Goal: Navigation & Orientation: Find specific page/section

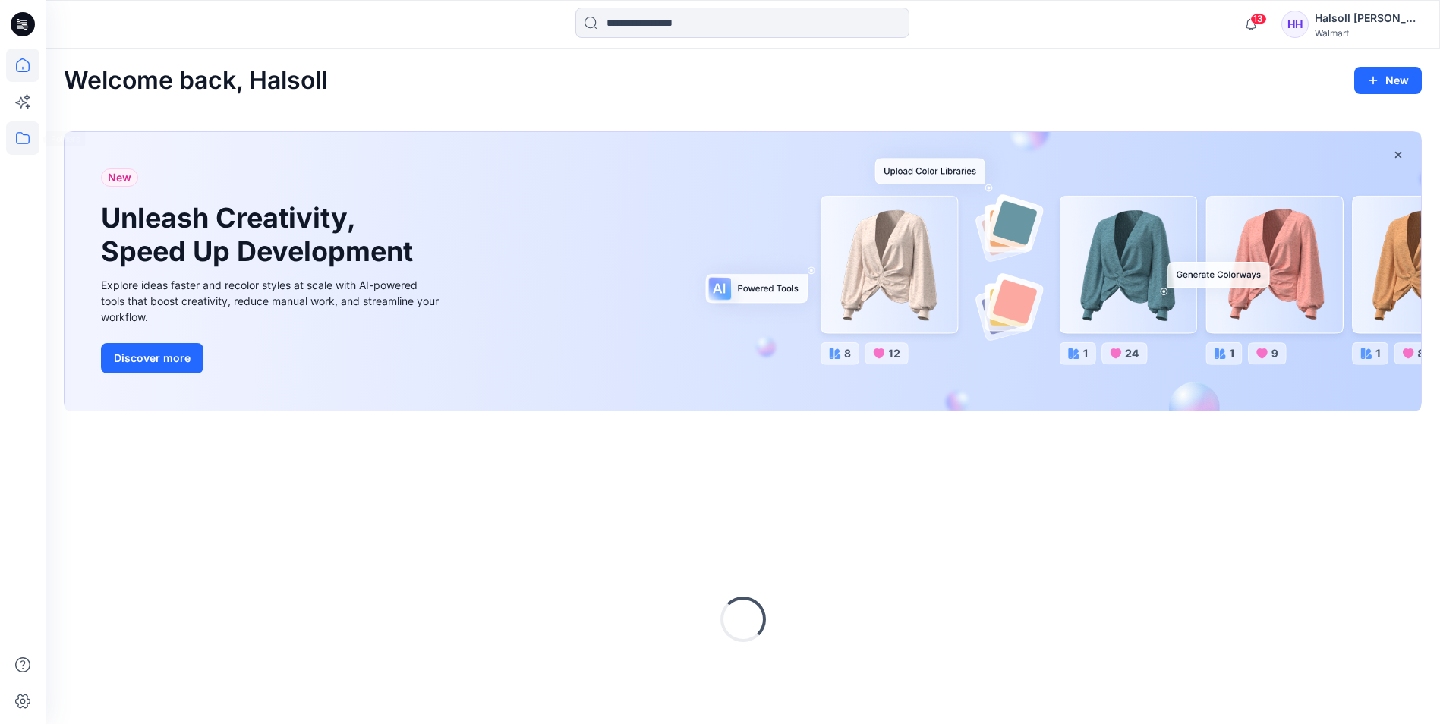
click at [27, 140] on icon at bounding box center [22, 137] width 33 height 33
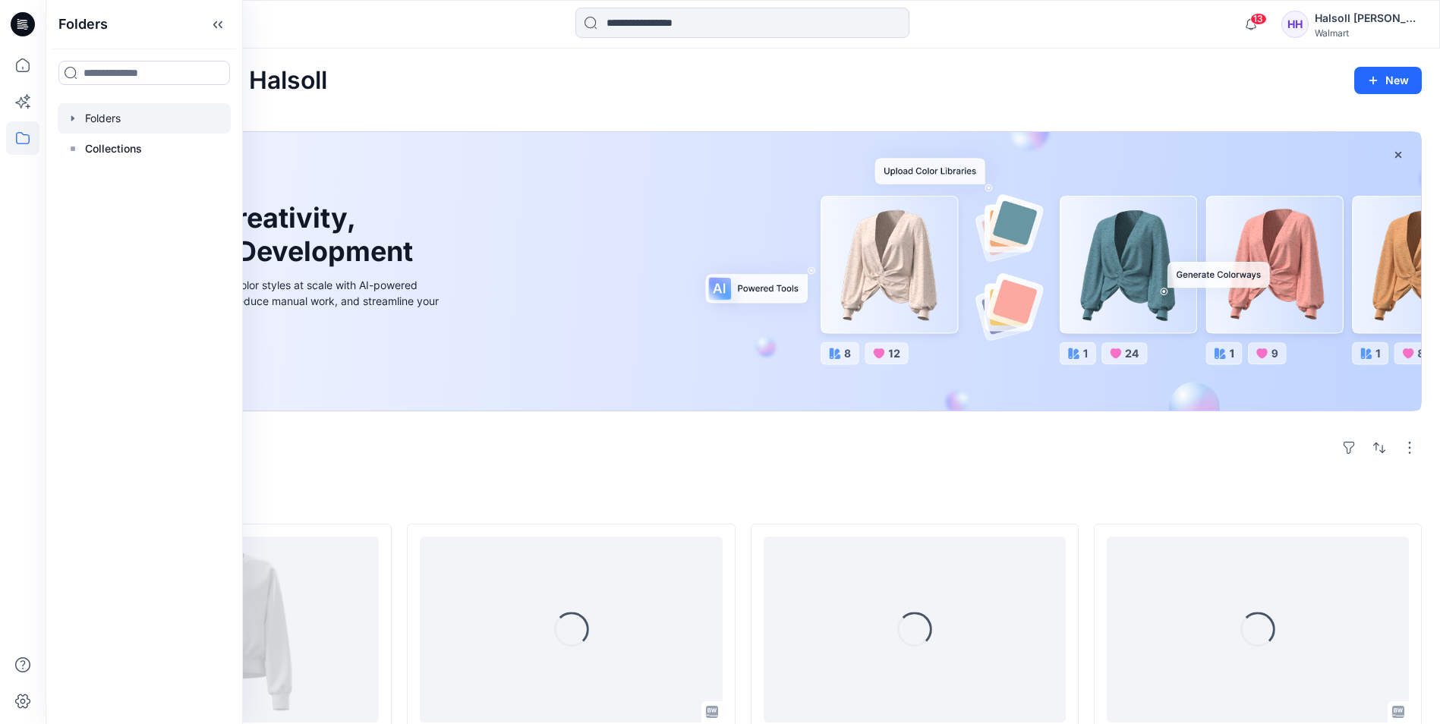
click at [131, 118] on div at bounding box center [144, 118] width 173 height 30
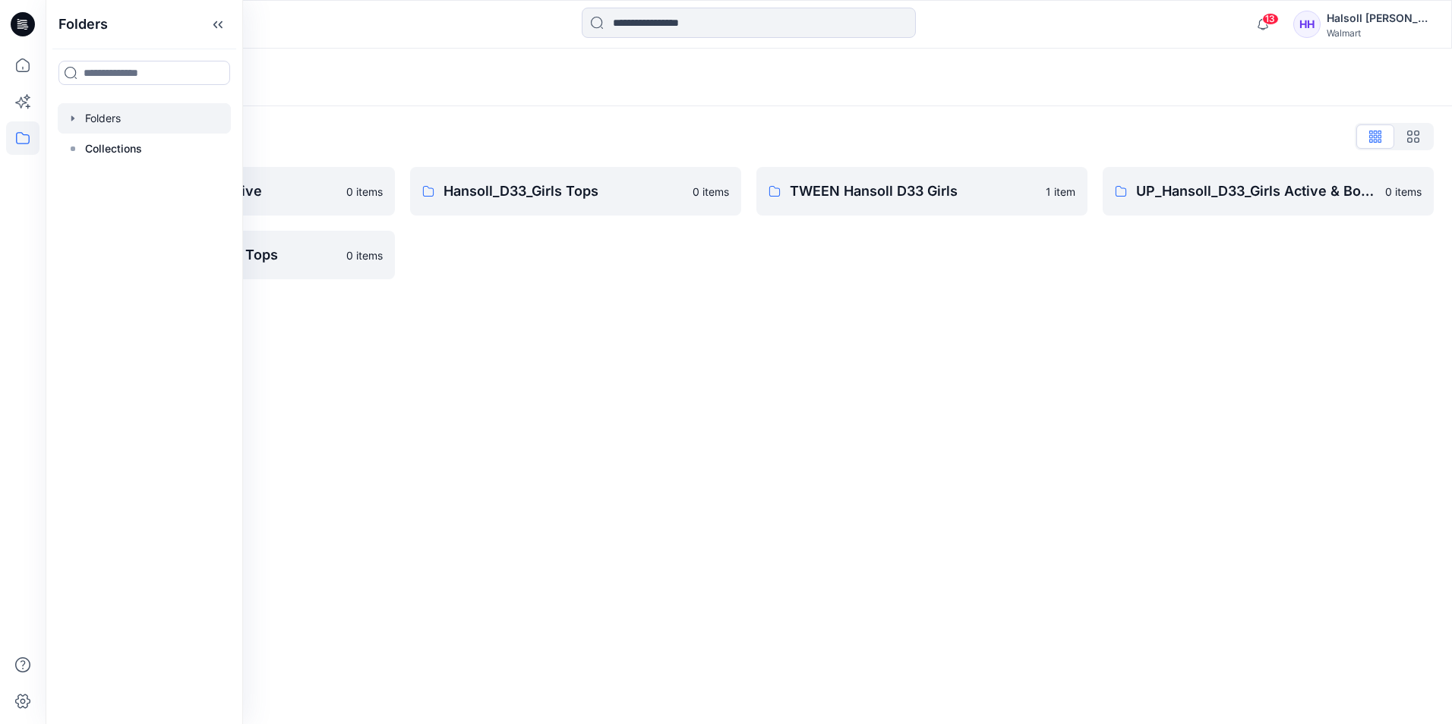
click at [526, 52] on div "Folders" at bounding box center [749, 78] width 1406 height 58
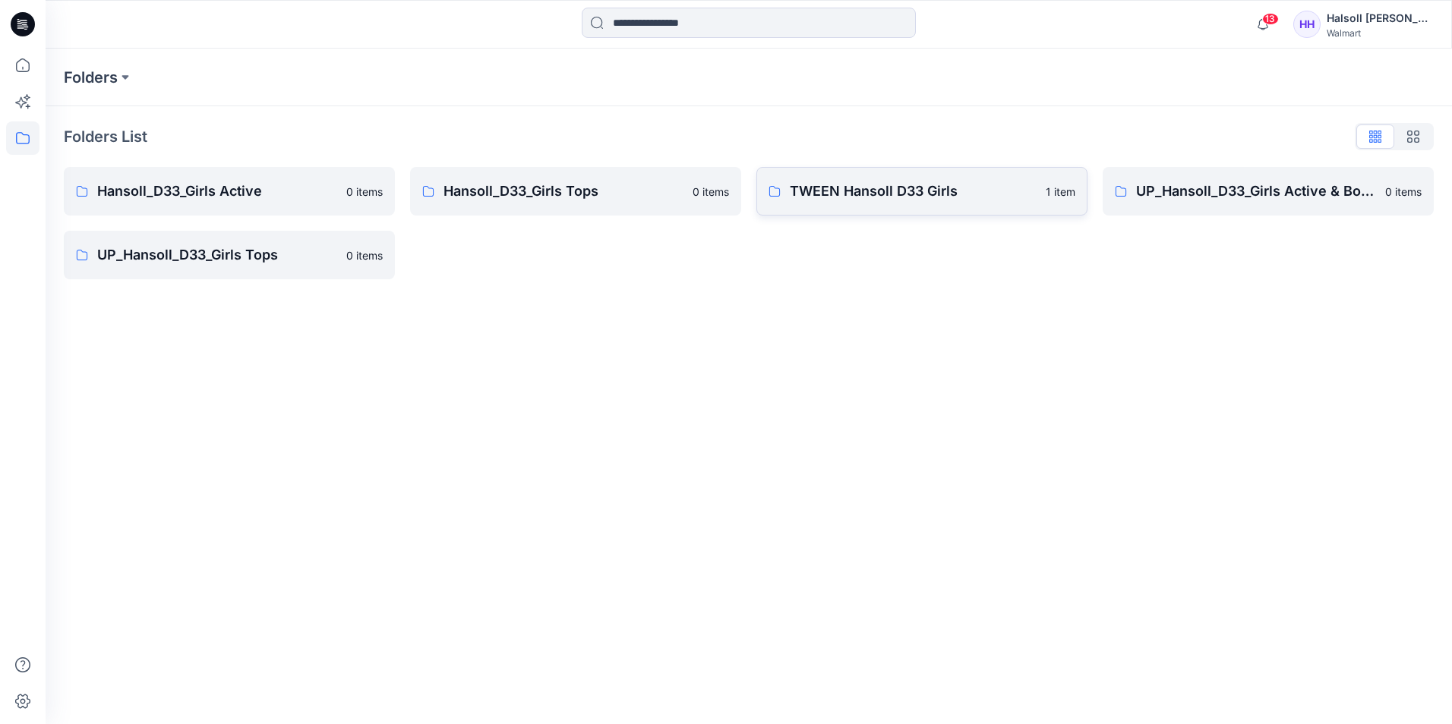
click at [930, 197] on p "TWEEN Hansoll D33 Girls" at bounding box center [913, 191] width 247 height 21
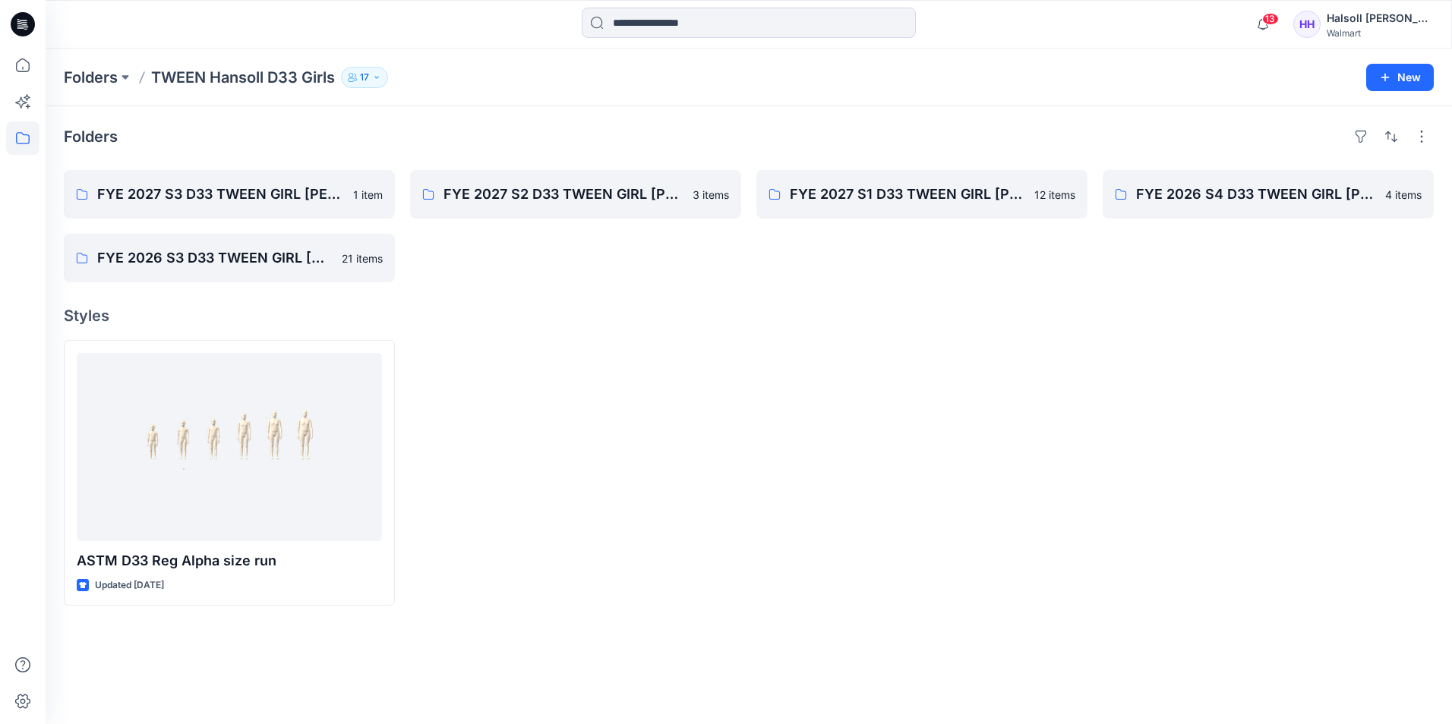
click at [628, 364] on div at bounding box center [575, 473] width 331 height 266
click at [241, 166] on div "Folders FYE 2027 S3 D33 TWEEN GIRL HANSOLL FYE 2026 S3 D33 TWEEN GIRL Hansoll 2…" at bounding box center [749, 415] width 1406 height 618
click at [226, 195] on p "FYE 2027 S3 D33 TWEEN GIRL [PERSON_NAME]" at bounding box center [227, 194] width 261 height 21
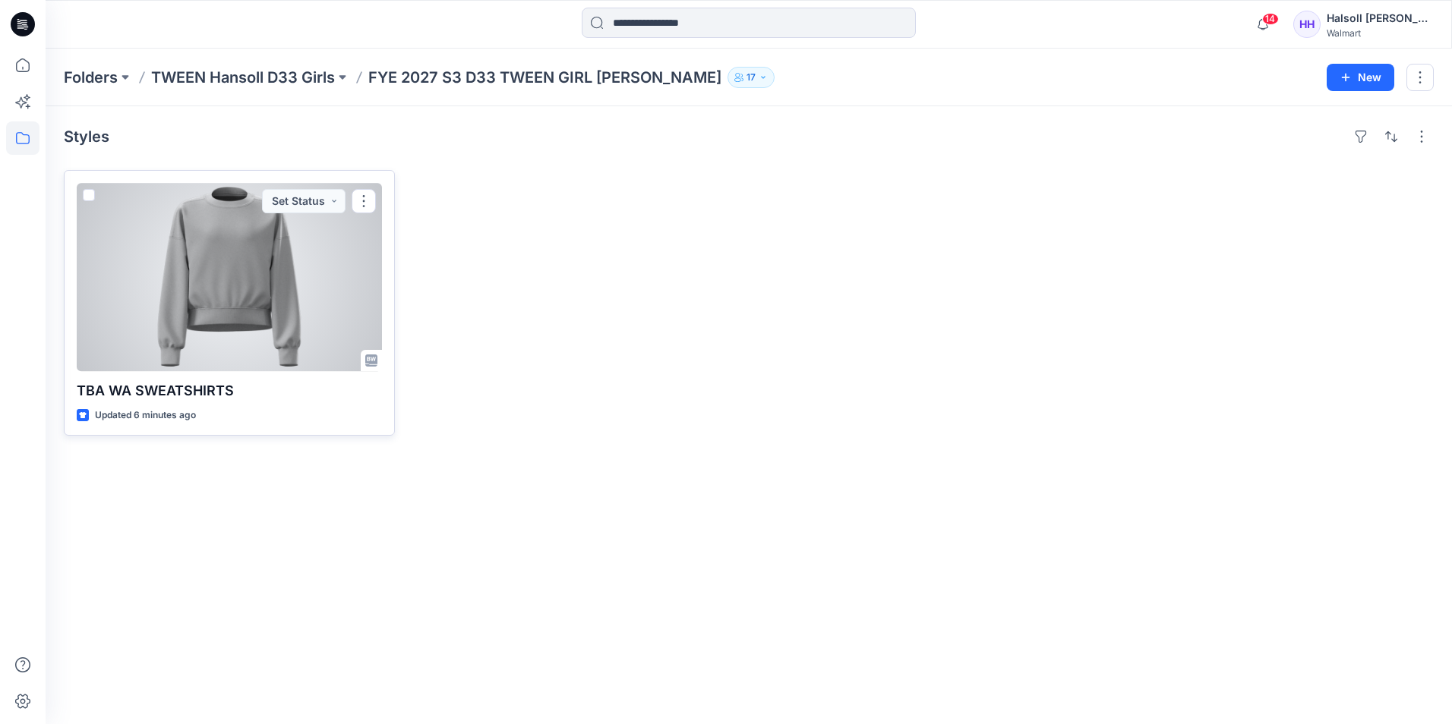
click at [280, 268] on div at bounding box center [229, 277] width 305 height 188
